Goal: Register for event/course

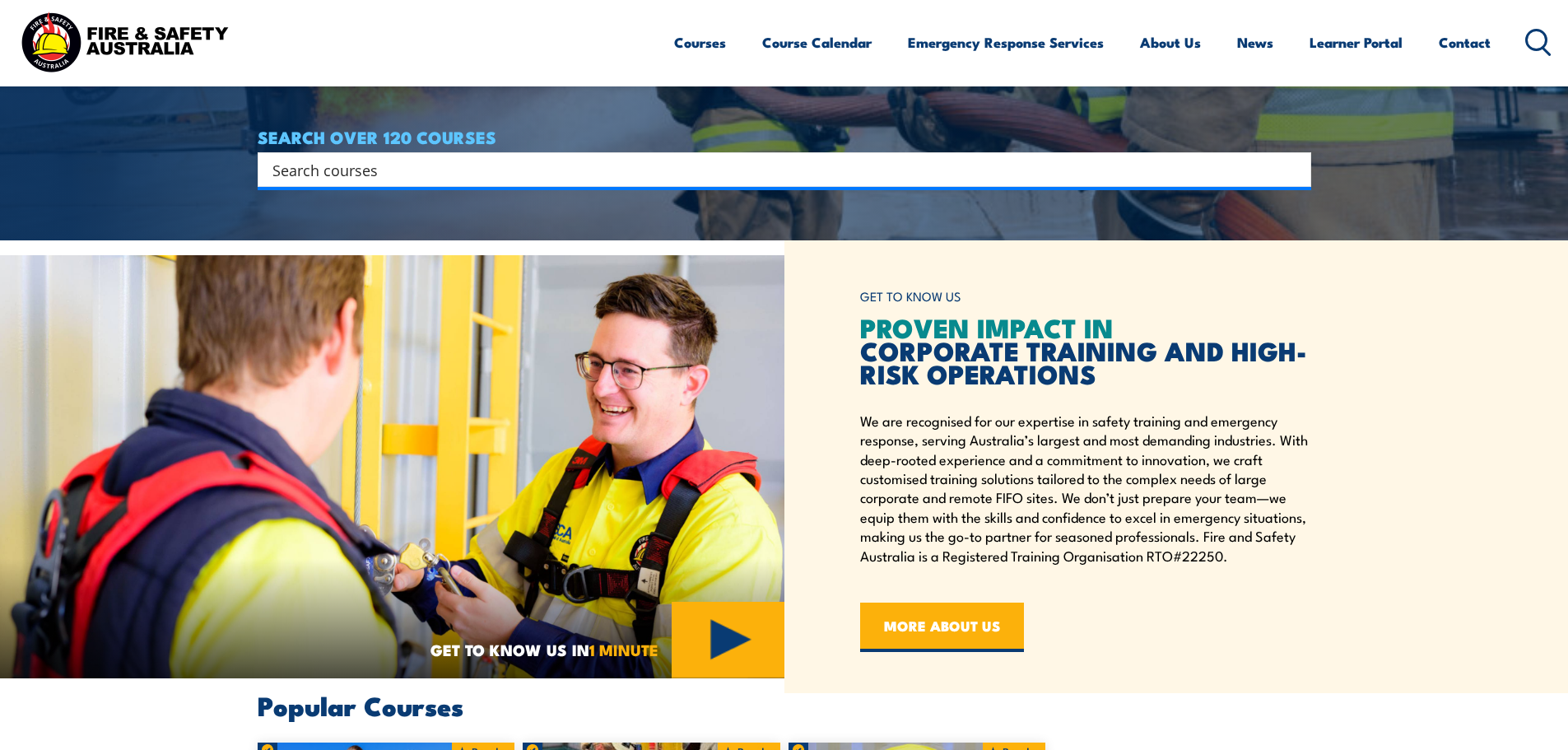
scroll to position [494, 0]
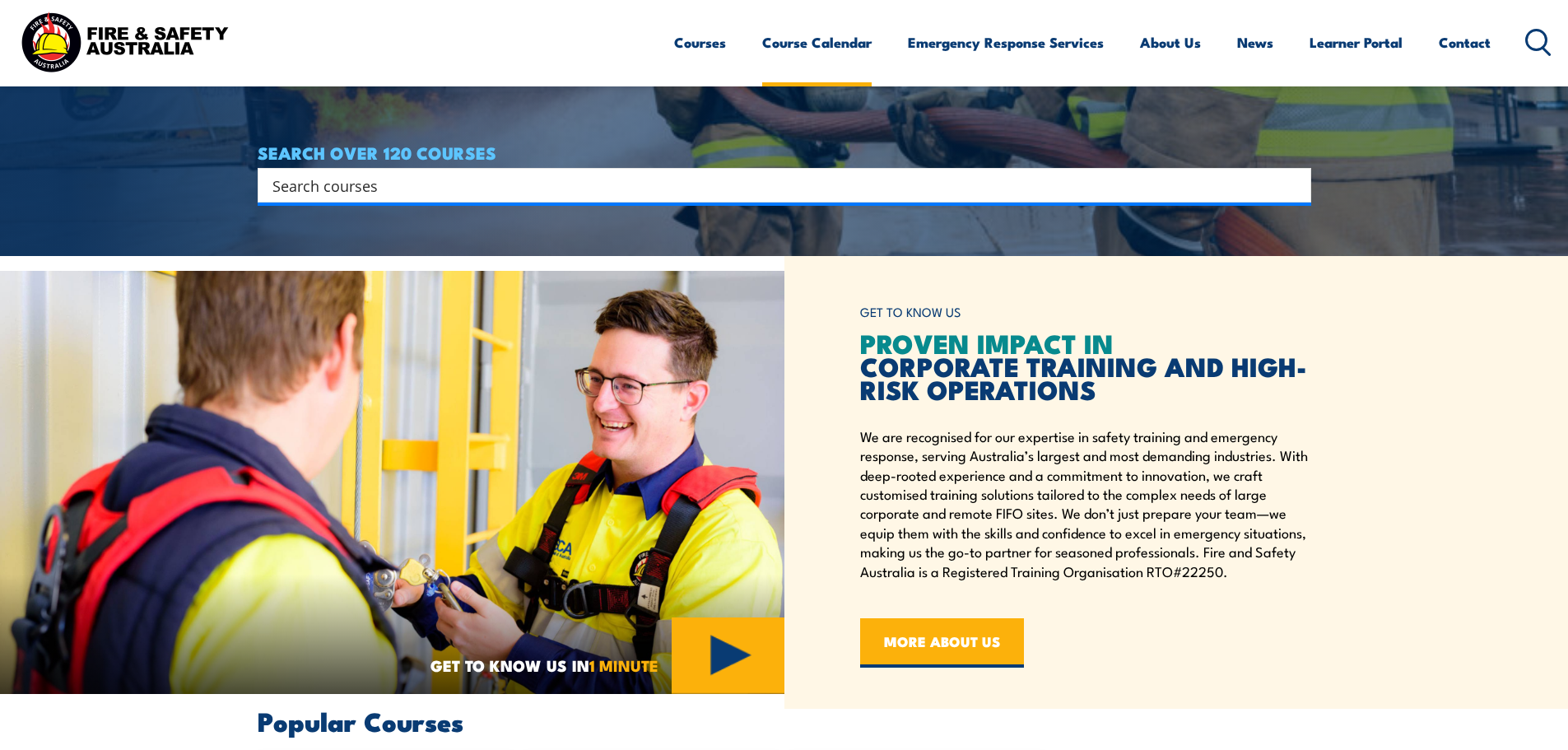
click at [798, 53] on link "Course Calendar" at bounding box center [816, 43] width 110 height 43
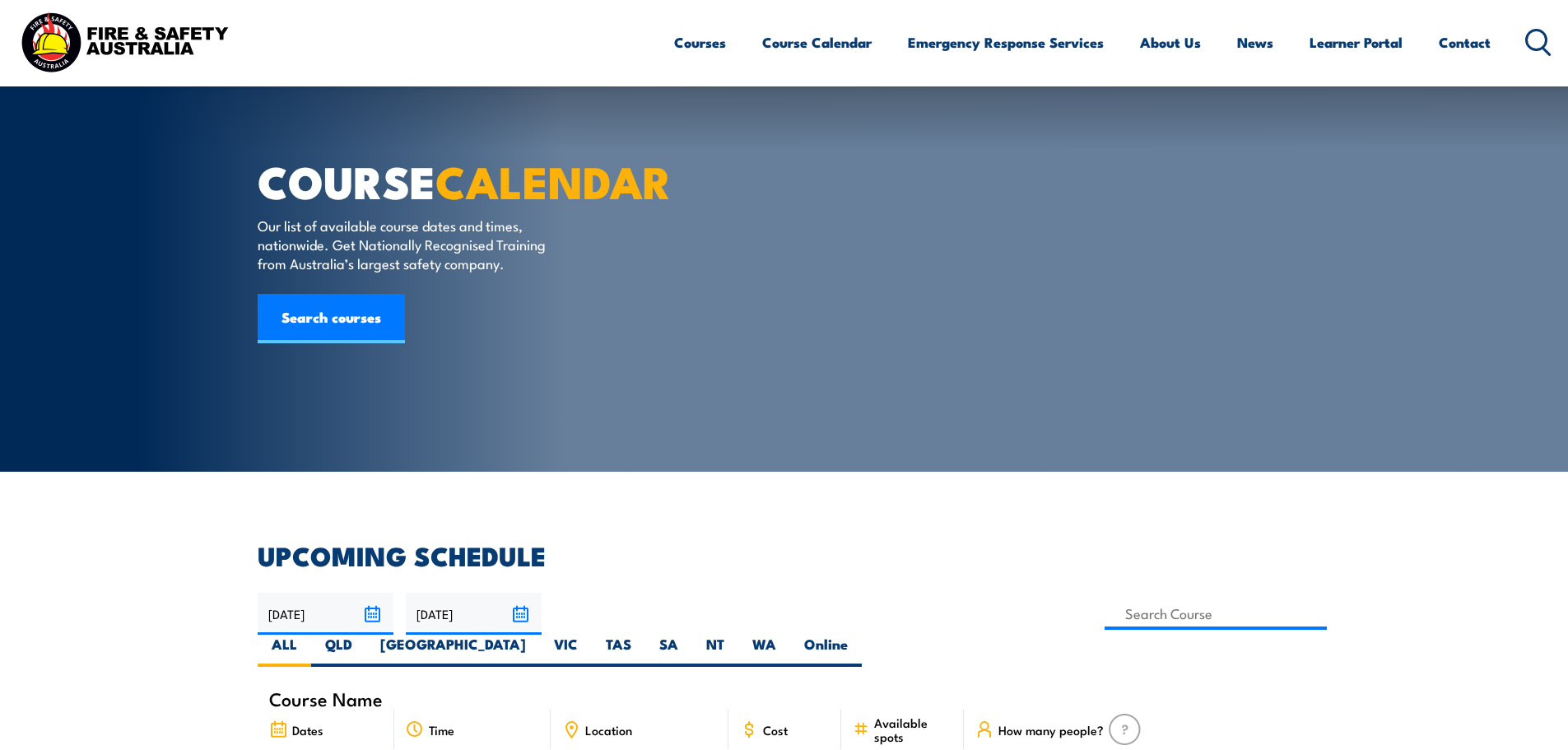
scroll to position [329, 0]
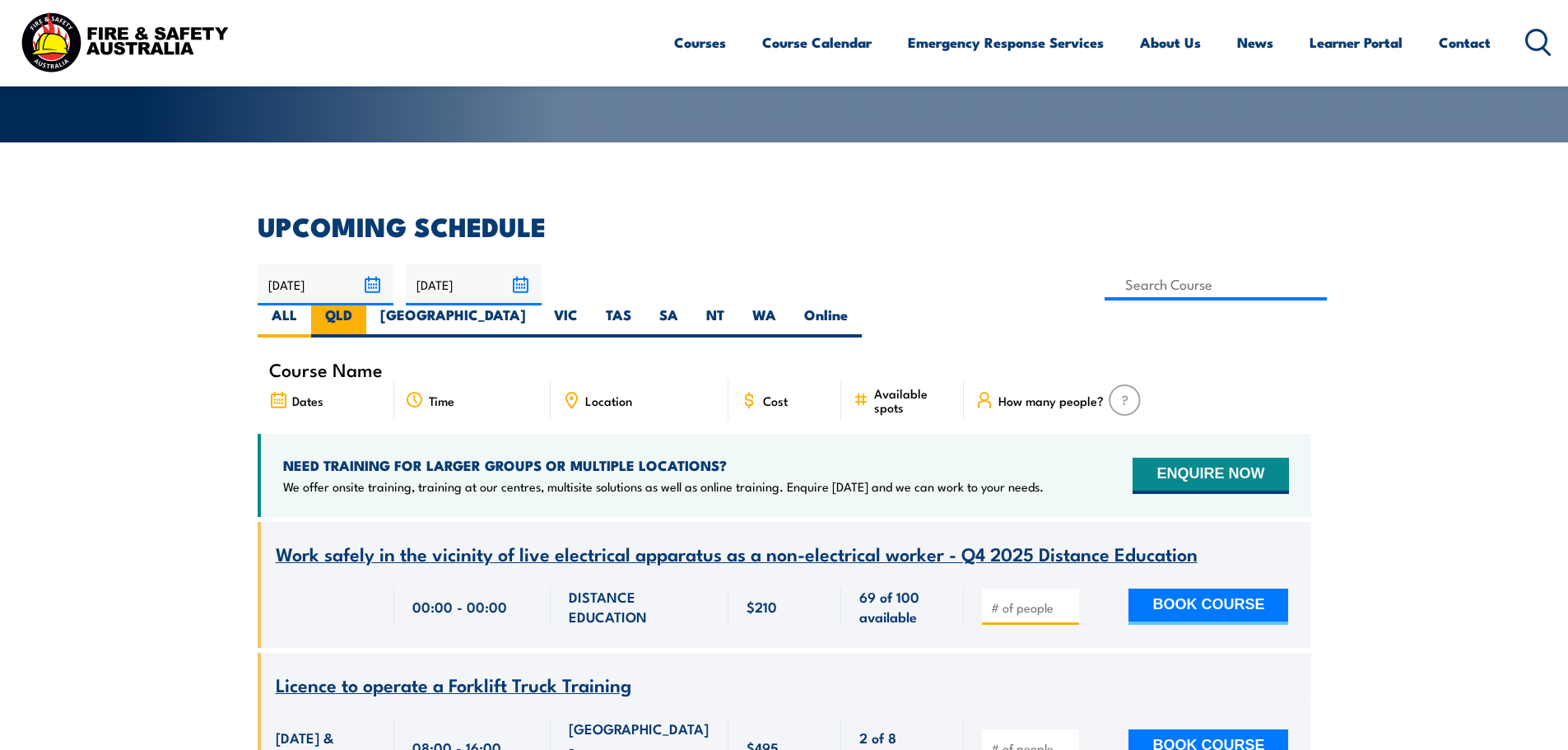
click at [366, 305] on label "QLD" at bounding box center [338, 321] width 55 height 32
click at [363, 305] on input "QLD" at bounding box center [358, 311] width 11 height 11
radio input "true"
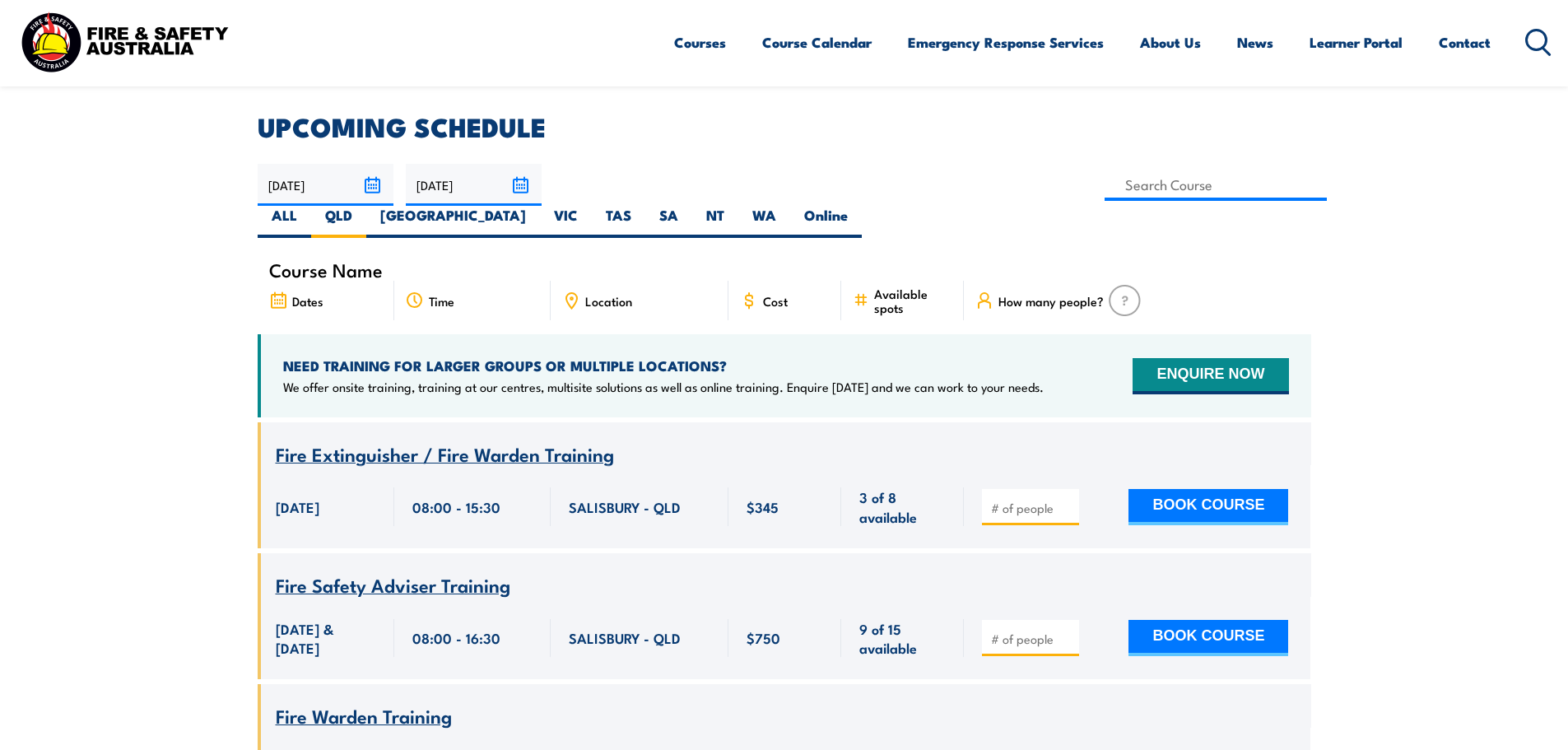
scroll to position [494, 0]
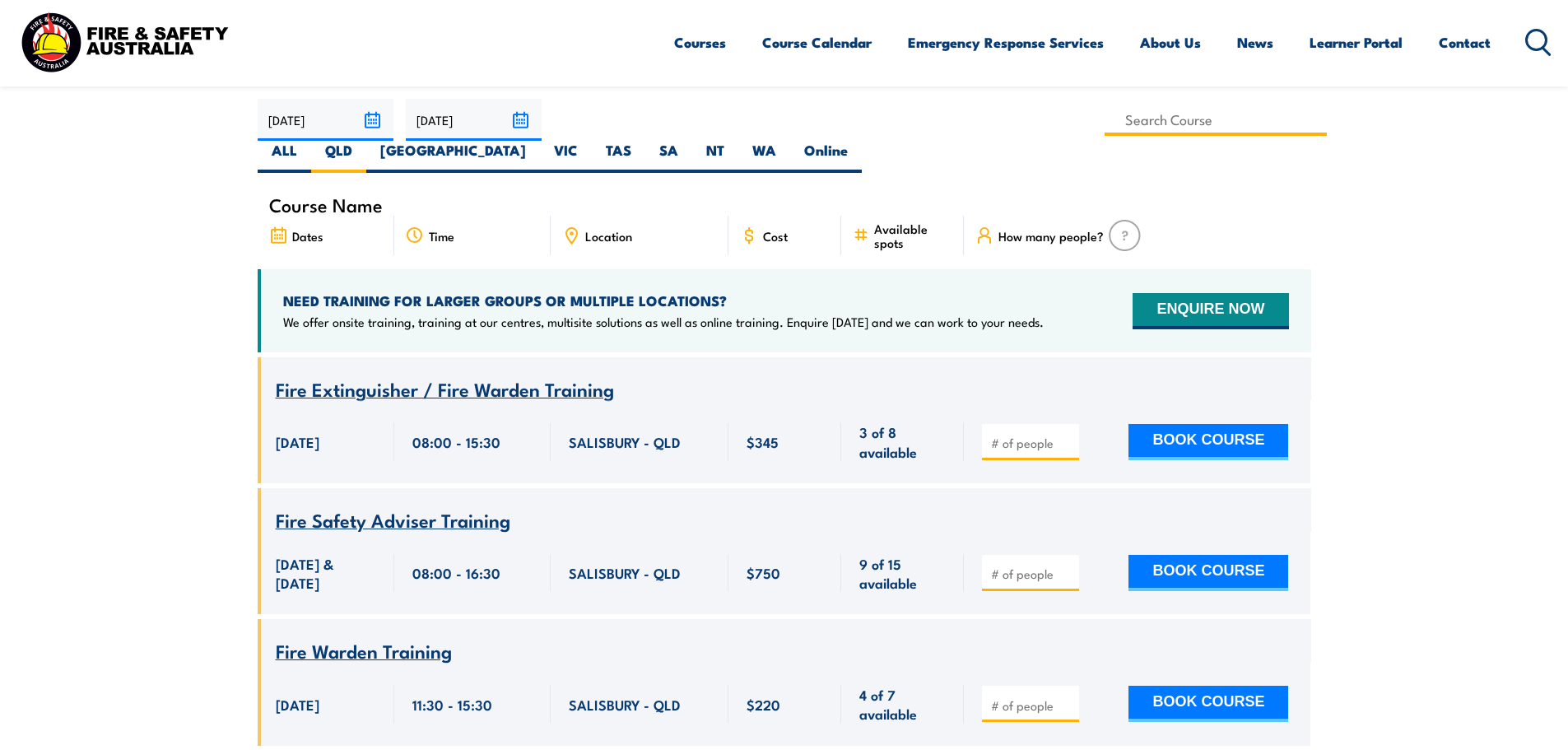
click at [1104, 123] on input at bounding box center [1216, 119] width 223 height 32
type input "Chief Fire Warden Training"
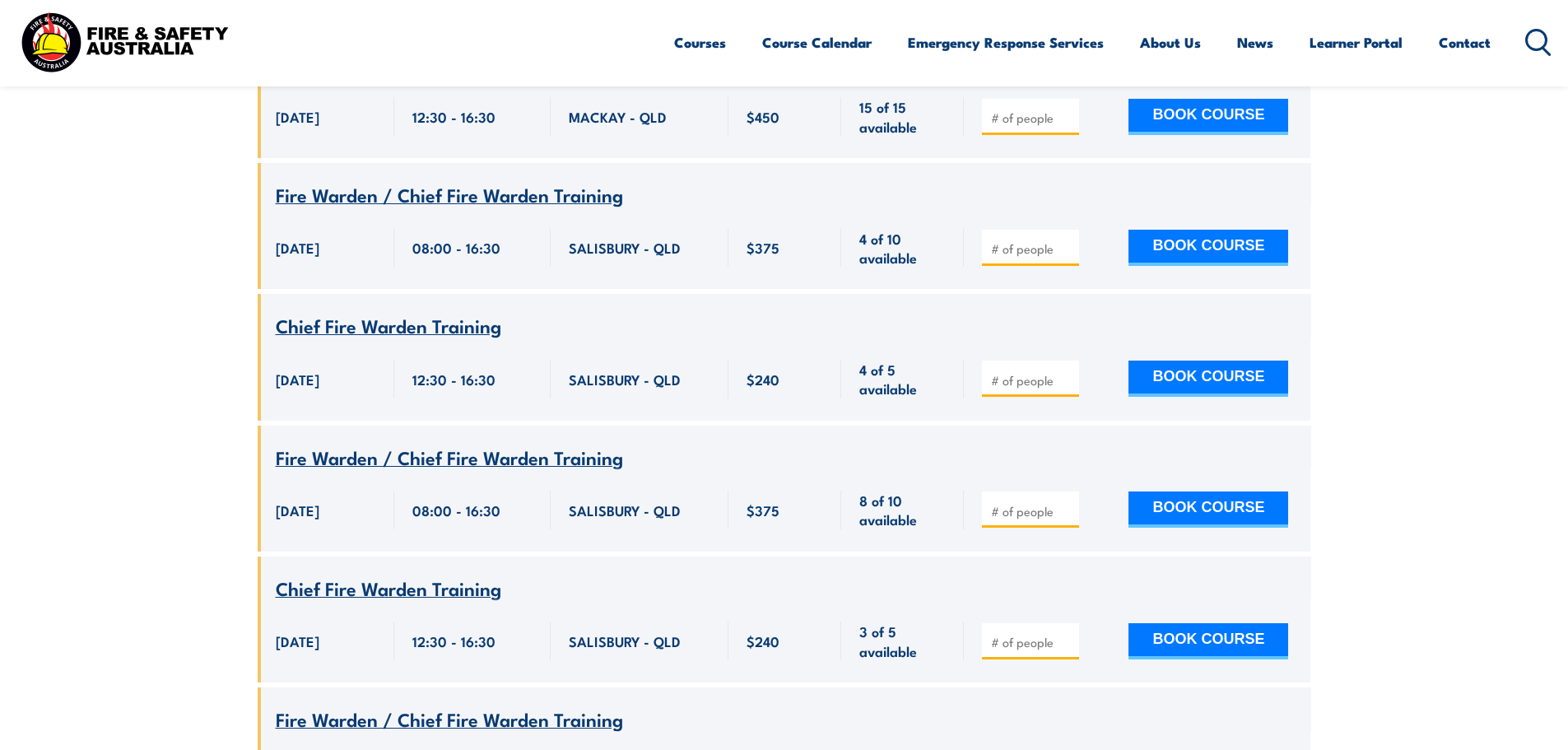
scroll to position [790, 0]
